Goal: Transaction & Acquisition: Book appointment/travel/reservation

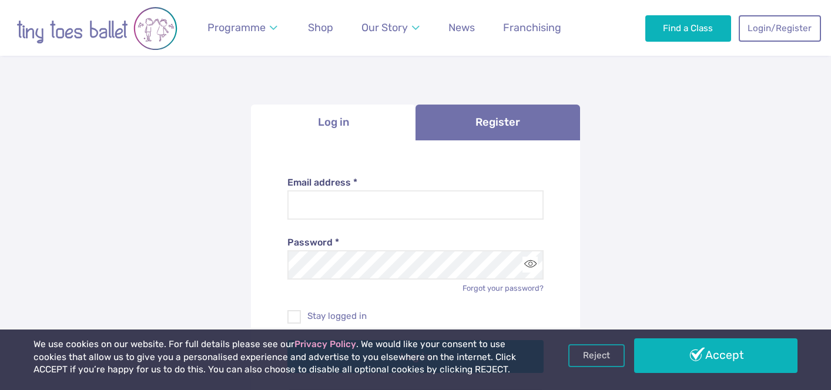
scroll to position [56, 0]
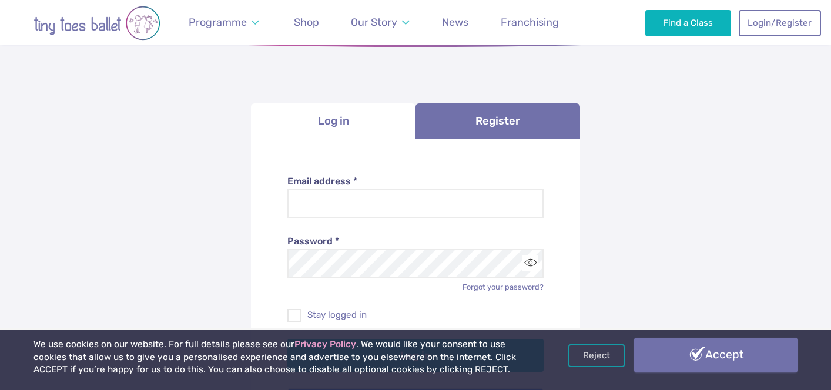
click at [670, 360] on link "Accept" at bounding box center [715, 355] width 163 height 34
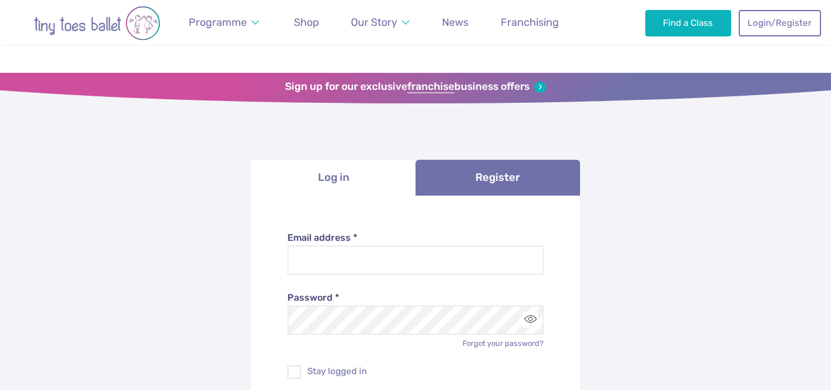
scroll to position [56, 0]
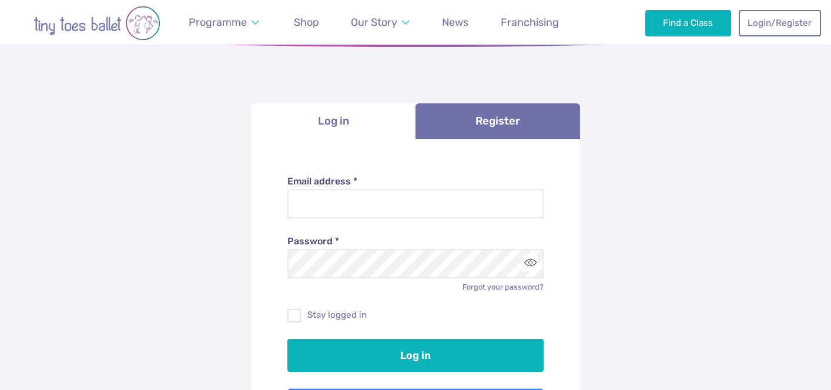
click at [461, 220] on div "Password * Forgot your password?" at bounding box center [415, 256] width 257 height 74
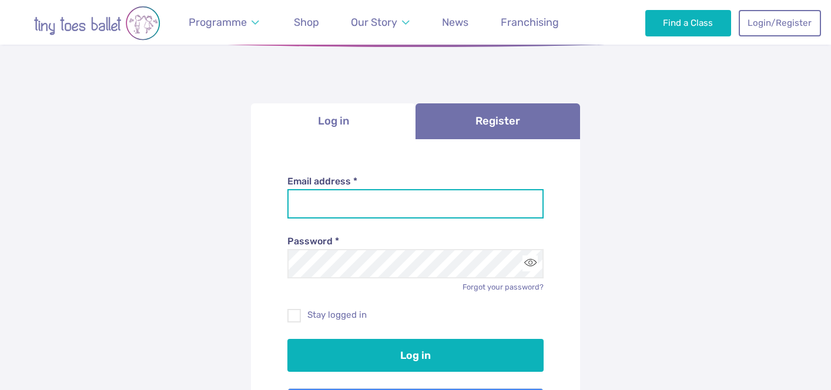
click at [456, 211] on input "Email address *" at bounding box center [415, 203] width 257 height 29
type input "**********"
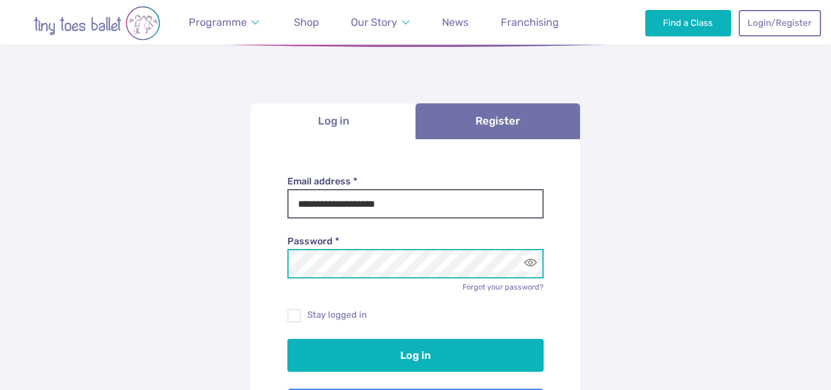
click at [287, 339] on button "Log in" at bounding box center [415, 355] width 257 height 33
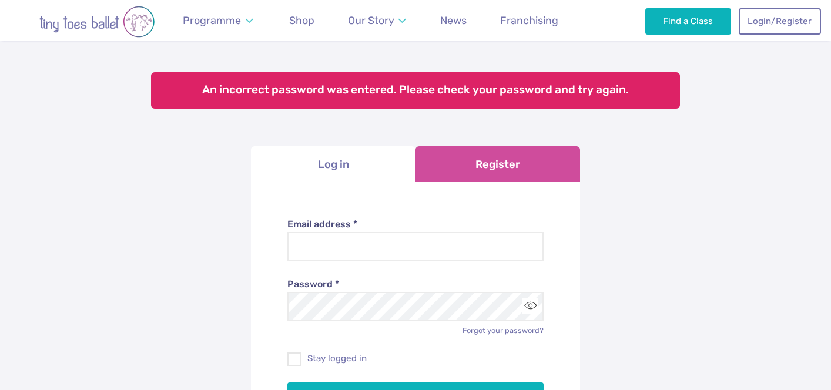
scroll to position [69, 0]
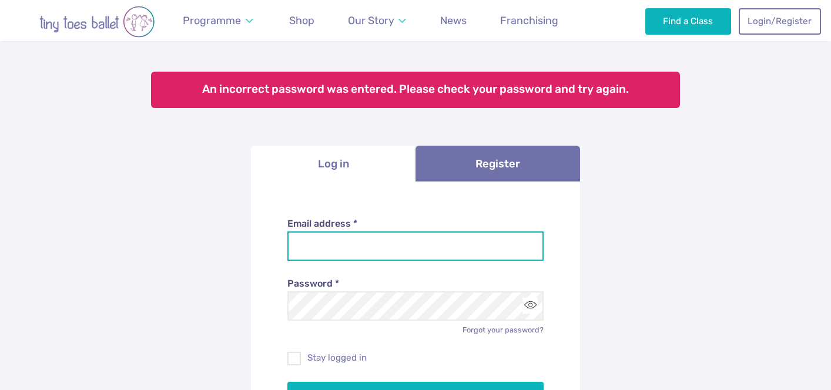
click at [436, 243] on input "Email address *" at bounding box center [415, 246] width 257 height 29
type input "**********"
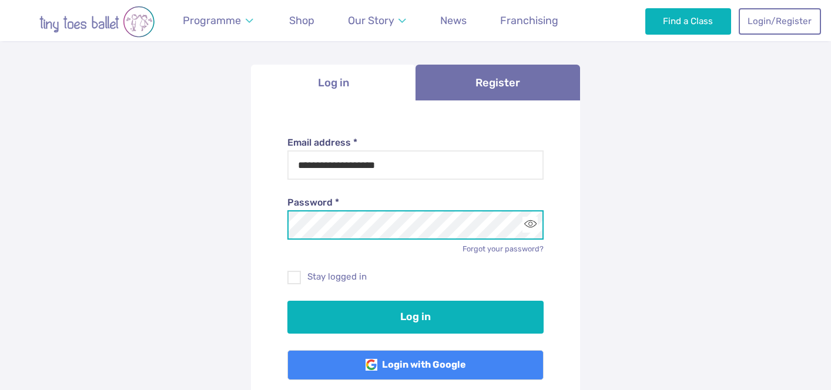
scroll to position [210, 0]
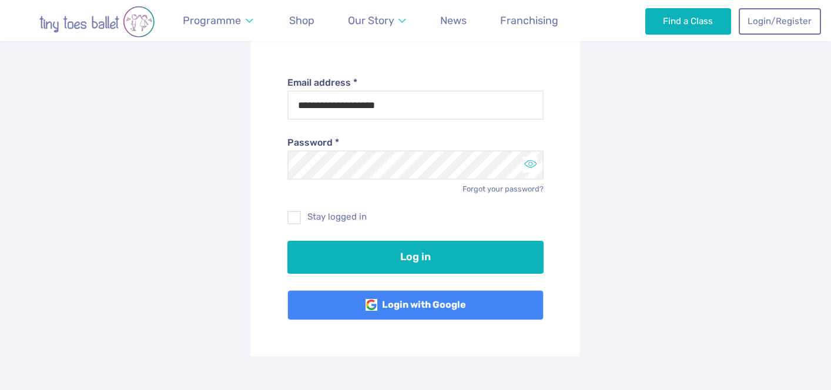
click at [531, 168] on button "Toggle password visibility" at bounding box center [531, 165] width 16 height 16
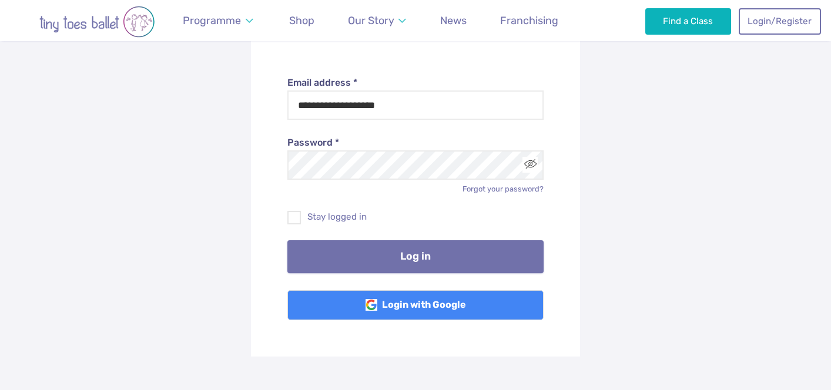
click at [434, 264] on button "Log in" at bounding box center [415, 256] width 257 height 33
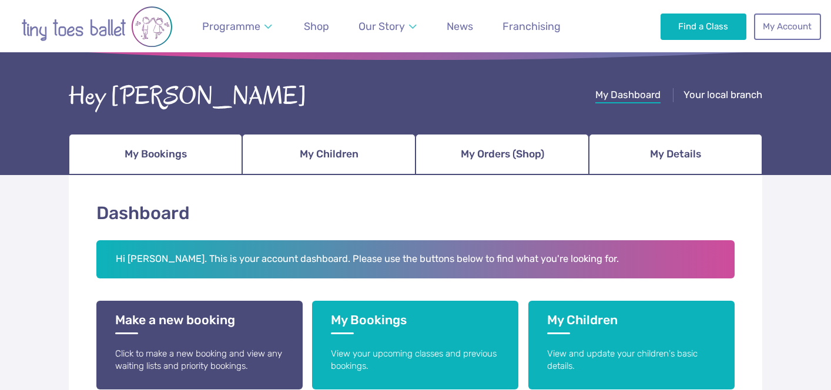
scroll to position [65, 0]
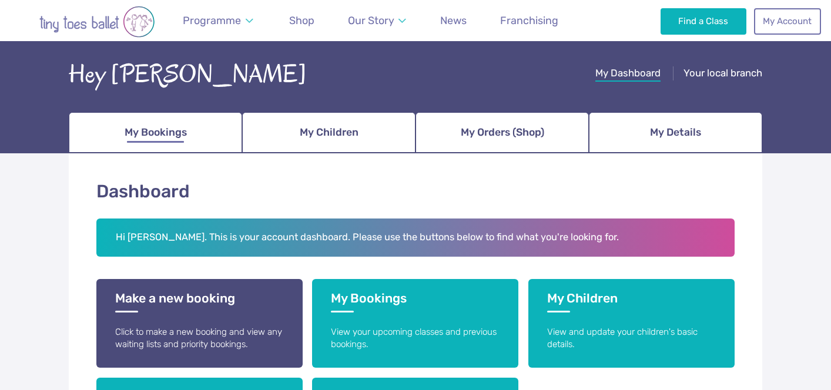
click at [187, 132] on link "My Bookings" at bounding box center [155, 132] width 173 height 41
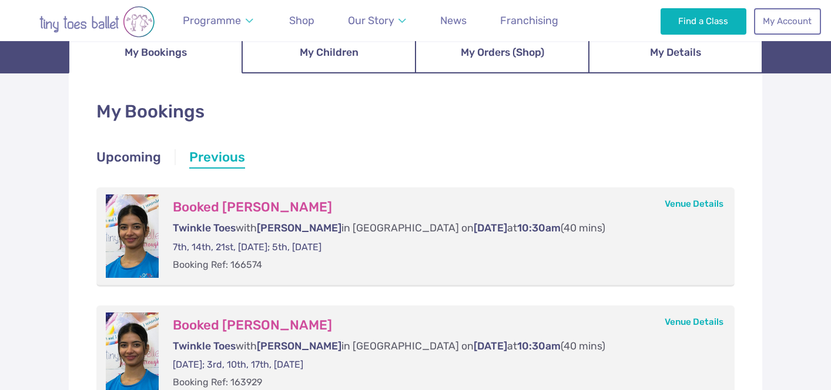
scroll to position [146, 0]
click at [213, 164] on li "Previous" at bounding box center [210, 158] width 70 height 21
click at [209, 155] on li "Previous" at bounding box center [210, 158] width 70 height 21
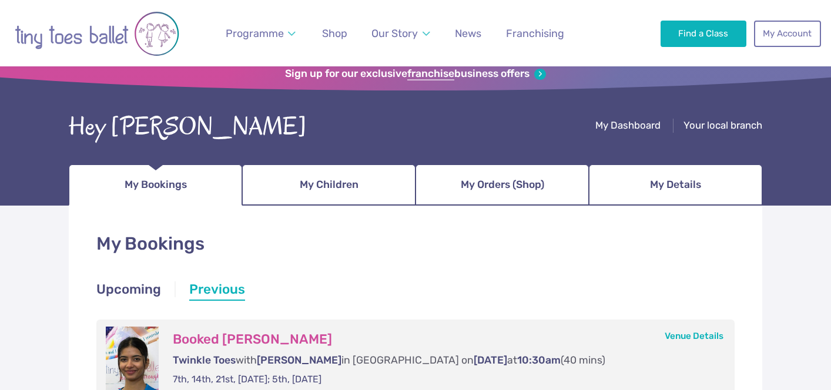
scroll to position [0, 0]
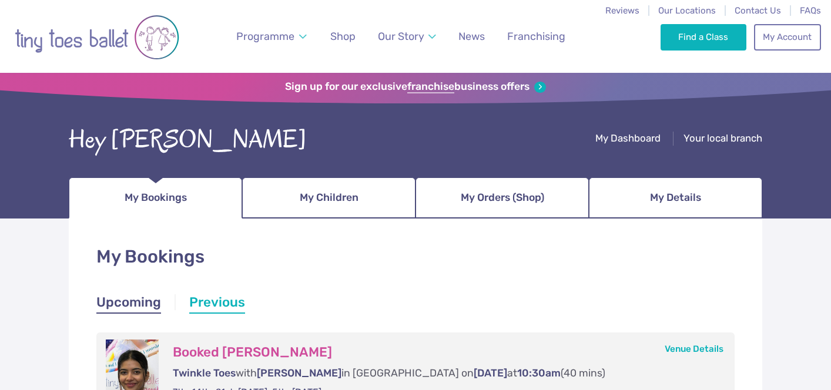
click at [146, 296] on link "Upcoming" at bounding box center [128, 303] width 65 height 21
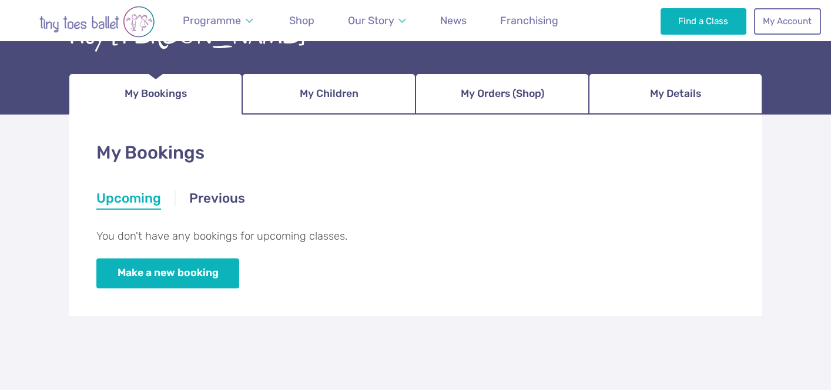
scroll to position [99, 0]
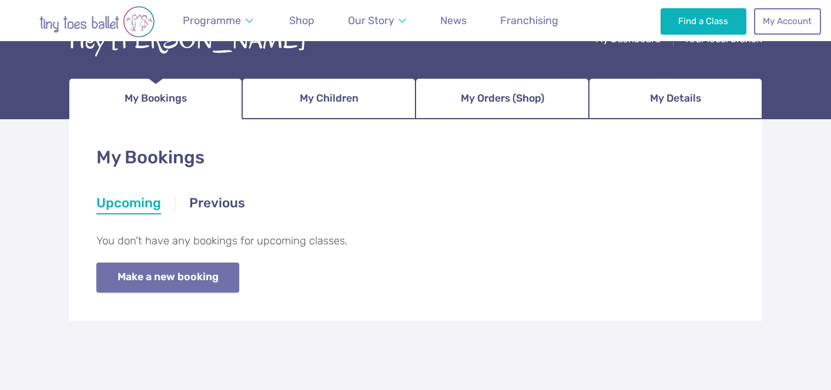
click at [146, 283] on link "Make a new booking" at bounding box center [167, 278] width 143 height 30
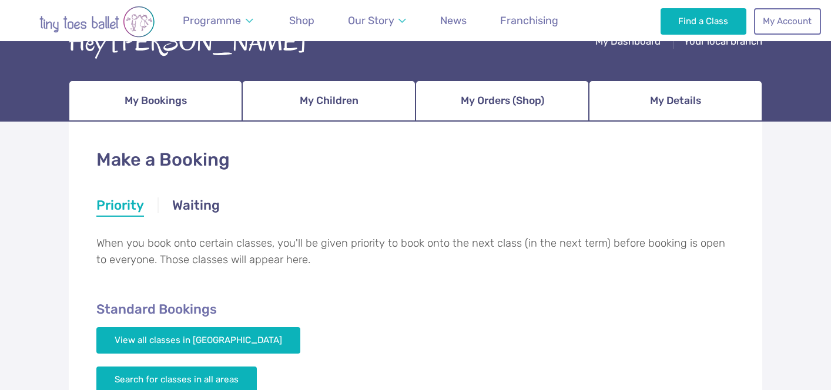
scroll to position [225, 0]
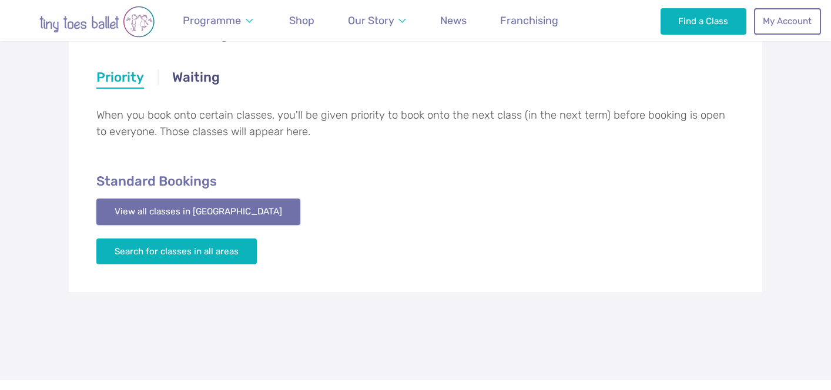
click at [183, 212] on link "View all classes in [GEOGRAPHIC_DATA]" at bounding box center [198, 212] width 204 height 26
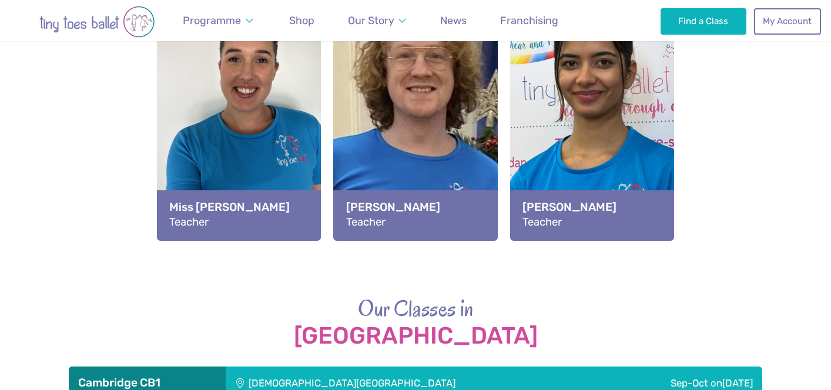
scroll to position [1614, 0]
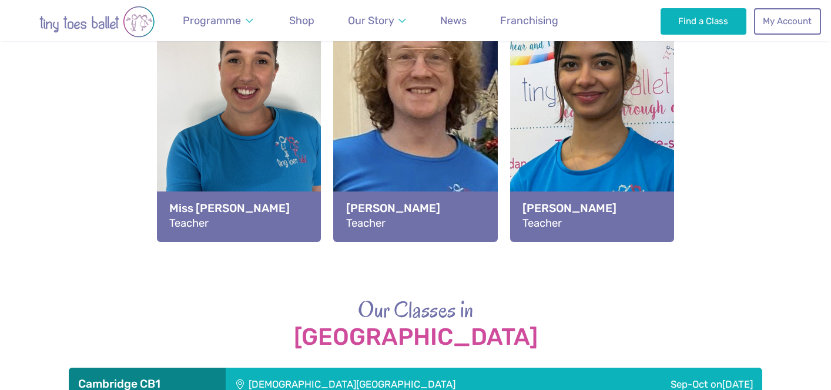
click at [530, 209] on strong "MIss Ishita" at bounding box center [592, 208] width 139 height 16
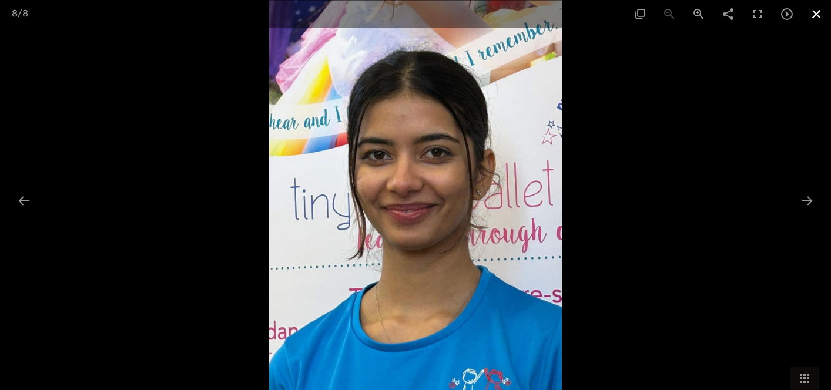
click at [822, 14] on span at bounding box center [816, 14] width 29 height 28
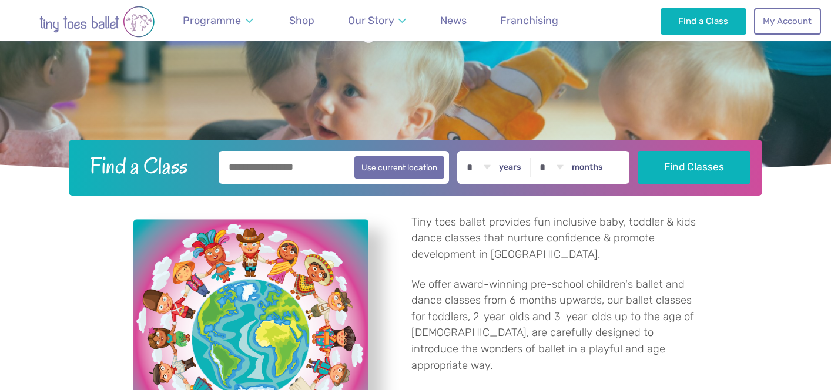
scroll to position [0, 0]
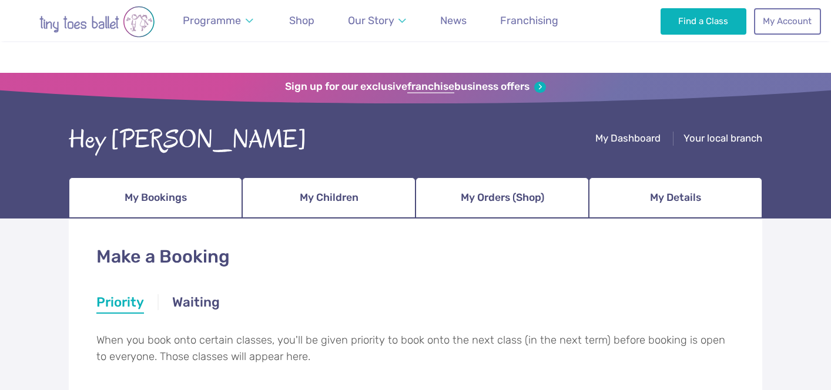
scroll to position [225, 0]
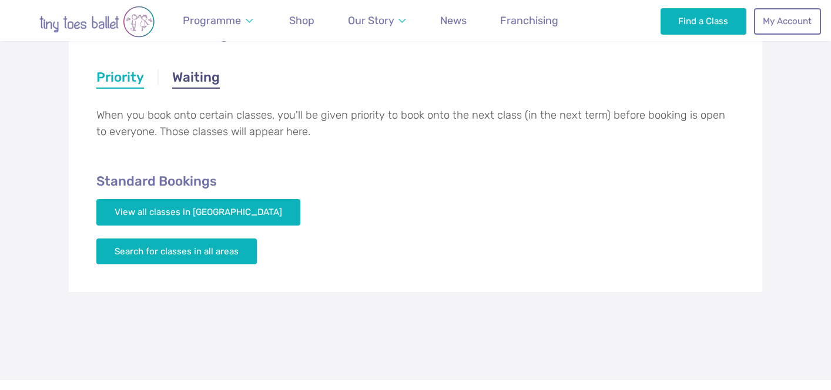
click at [198, 68] on link "Waiting" at bounding box center [196, 78] width 48 height 21
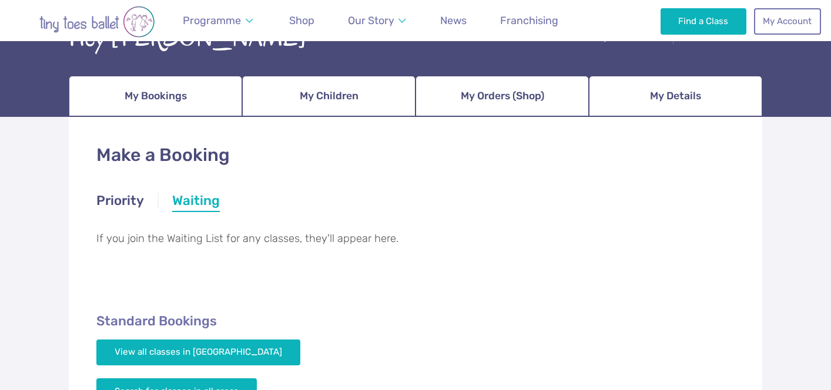
scroll to position [101, 0]
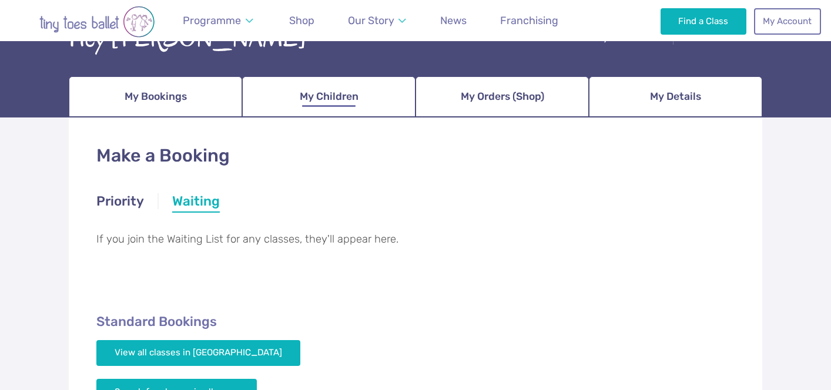
click at [337, 97] on span "My Children" at bounding box center [329, 96] width 59 height 21
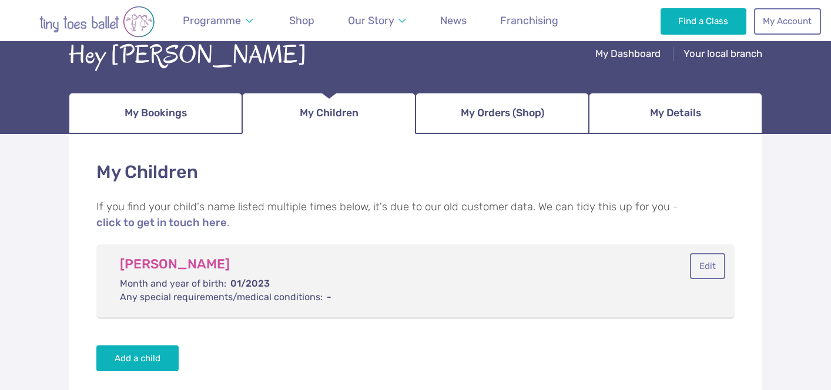
scroll to position [113, 0]
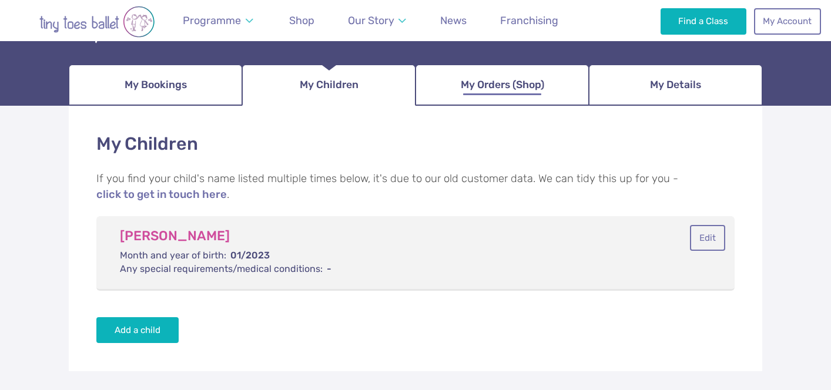
click at [528, 93] on span "My Orders (Shop)" at bounding box center [502, 85] width 83 height 21
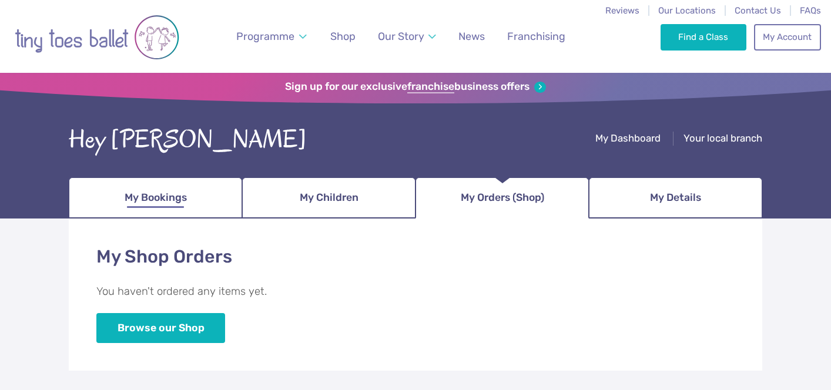
click at [130, 198] on span "My Bookings" at bounding box center [156, 198] width 62 height 21
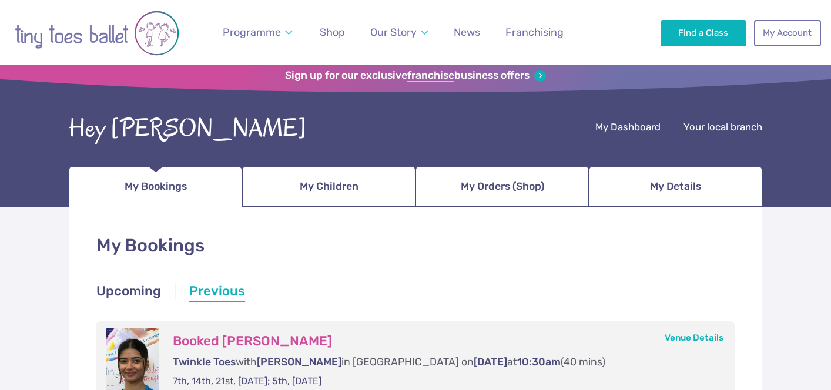
scroll to position [4, 0]
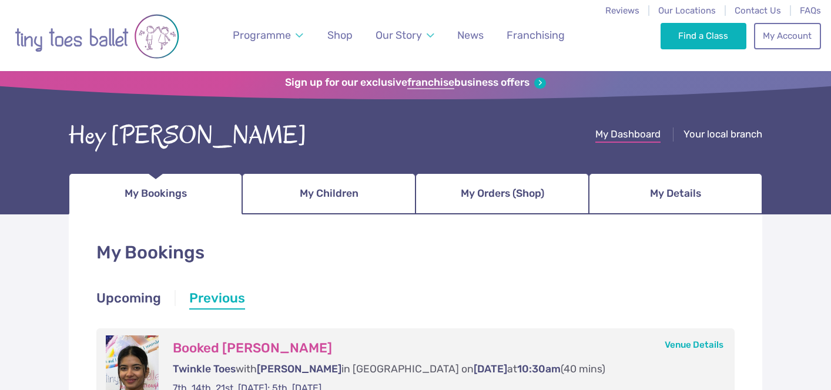
click at [633, 135] on span "My Dashboard" at bounding box center [628, 134] width 65 height 12
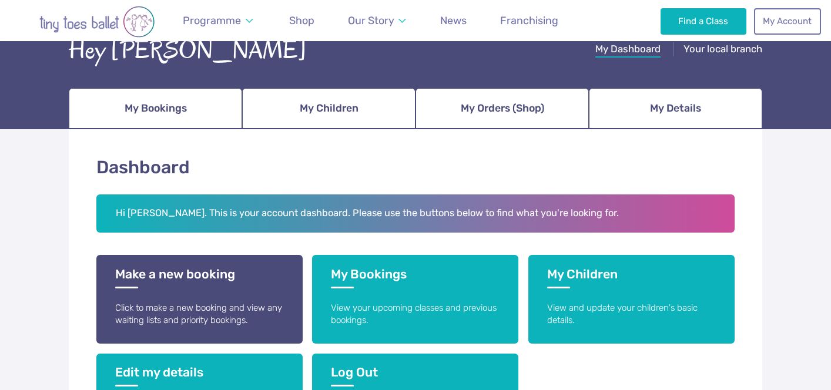
scroll to position [91, 0]
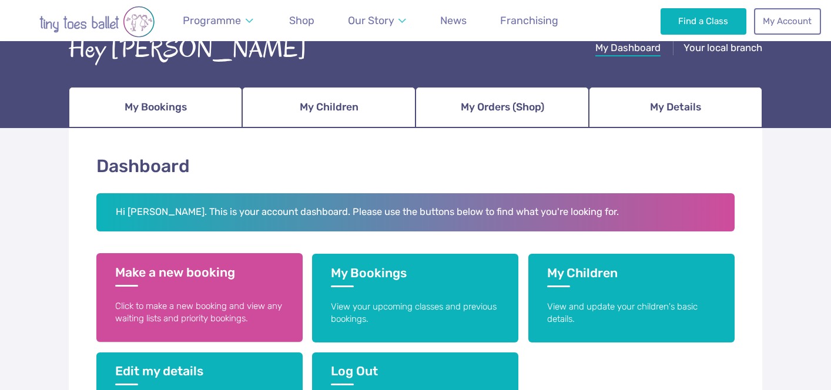
click at [189, 283] on h3 "Make a new booking" at bounding box center [199, 276] width 169 height 22
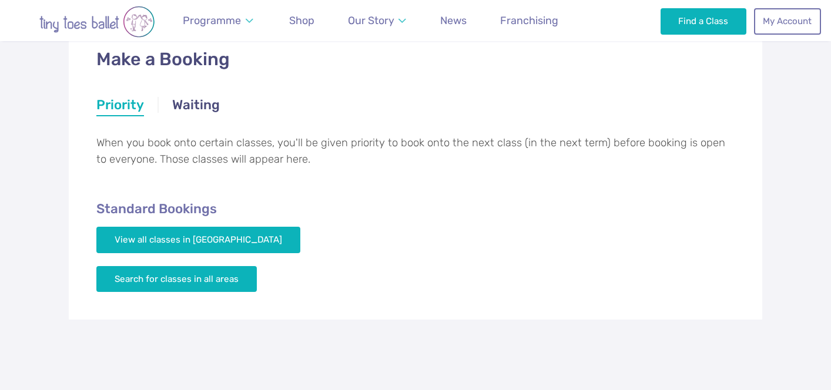
scroll to position [198, 0]
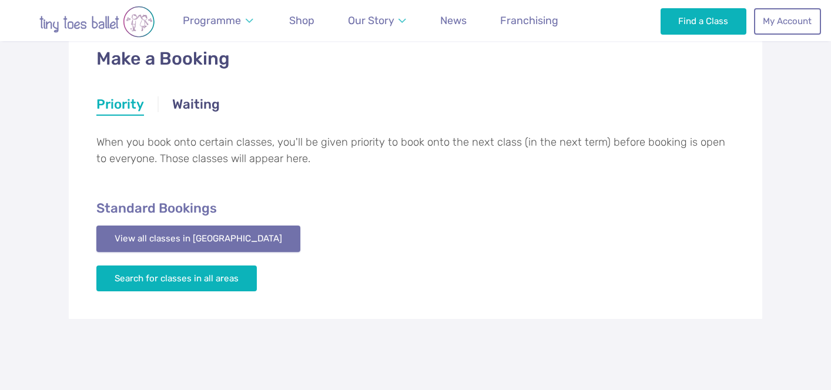
click at [182, 249] on link "View all classes in Cambridge" at bounding box center [198, 239] width 204 height 26
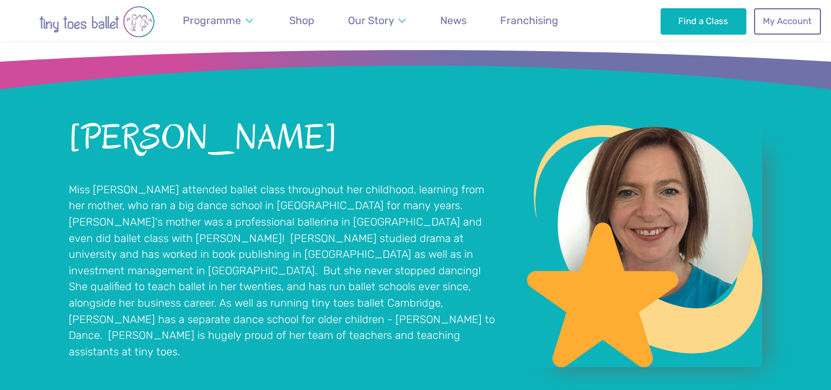
scroll to position [800, 0]
